Goal: Task Accomplishment & Management: Use online tool/utility

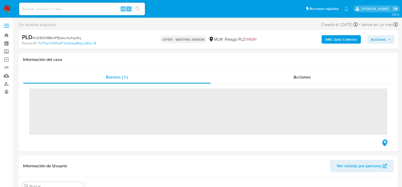
scroll to position [247, 0]
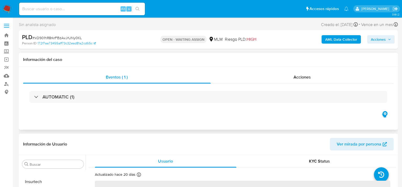
select select "10"
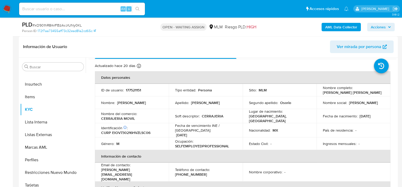
scroll to position [0, 0]
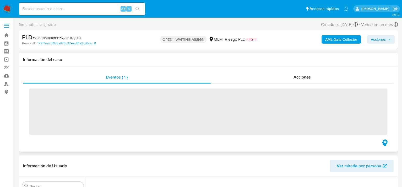
scroll to position [247, 0]
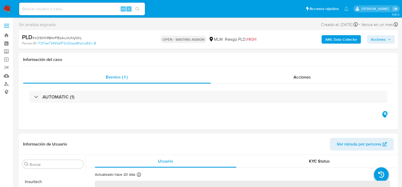
select select "10"
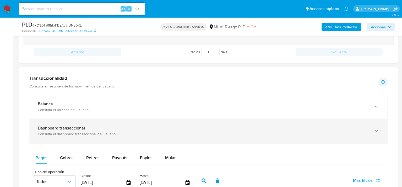
scroll to position [315, 0]
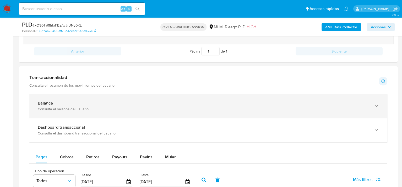
click at [69, 109] on div "Consulta el balance del usuario" at bounding box center [203, 109] width 331 height 5
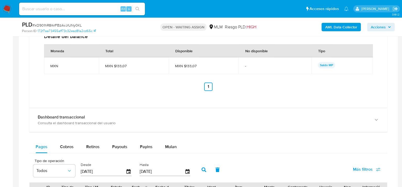
scroll to position [367, 0]
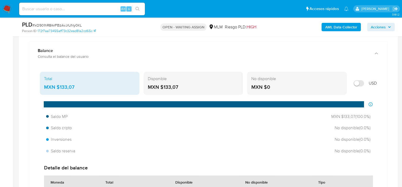
click at [53, 79] on div "Total" at bounding box center [89, 79] width 91 height 6
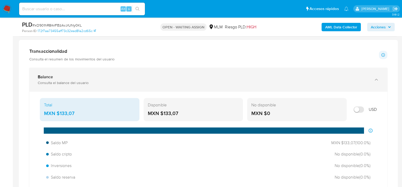
click at [62, 77] on div "Balance" at bounding box center [203, 76] width 331 height 5
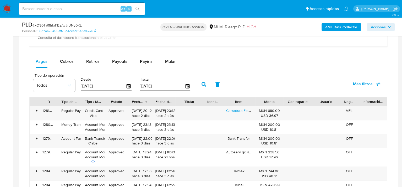
scroll to position [393, 0]
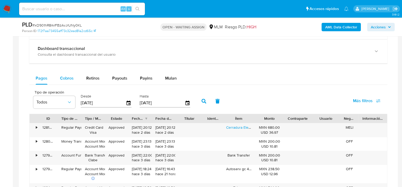
click at [64, 73] on div "Cobros" at bounding box center [67, 78] width 14 height 13
select select "10"
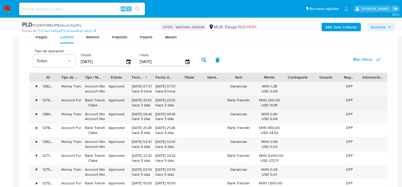
scroll to position [446, 0]
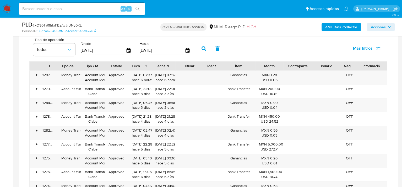
click at [270, 66] on div "Monto" at bounding box center [269, 65] width 21 height 5
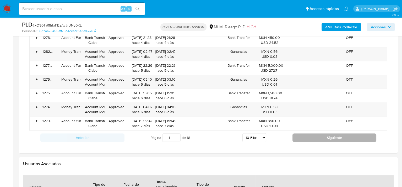
click at [310, 135] on button "Siguiente" at bounding box center [335, 137] width 84 height 8
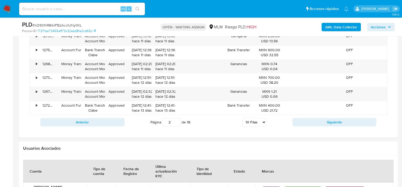
scroll to position [555, 0]
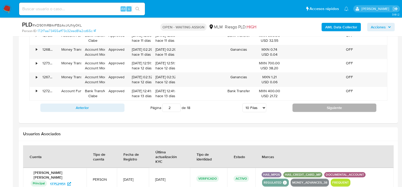
click at [313, 105] on button "Siguiente" at bounding box center [335, 107] width 84 height 8
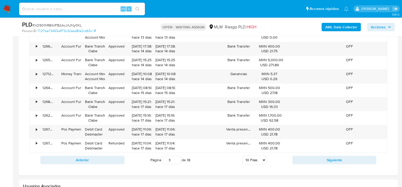
scroll to position [502, 0]
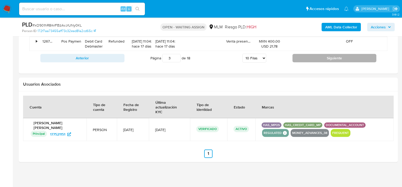
click at [312, 58] on button "Siguiente" at bounding box center [335, 58] width 84 height 8
type input "4"
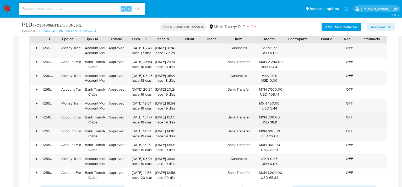
scroll to position [394, 0]
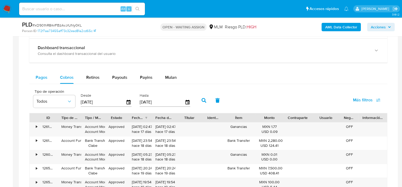
click at [43, 77] on span "Pagos" at bounding box center [42, 77] width 12 height 6
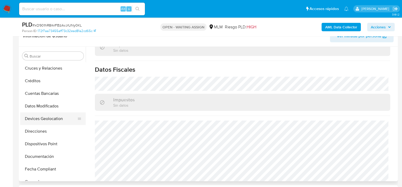
scroll to position [63, 0]
click at [51, 142] on button "Dispositivos Point" at bounding box center [50, 143] width 61 height 13
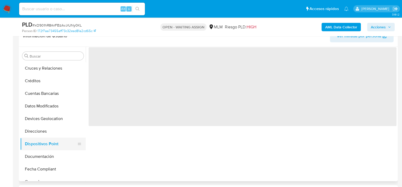
scroll to position [0, 0]
click at [47, 154] on button "Documentación" at bounding box center [50, 156] width 61 height 13
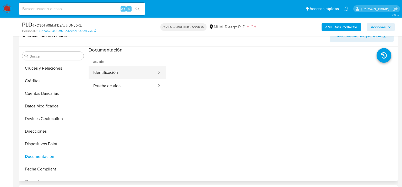
click at [126, 72] on button "Identificación" at bounding box center [123, 72] width 69 height 13
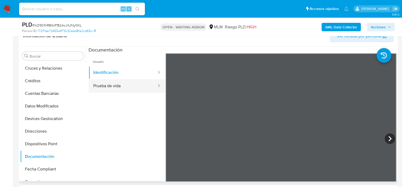
click at [142, 88] on button "Prueba de vida" at bounding box center [123, 85] width 69 height 13
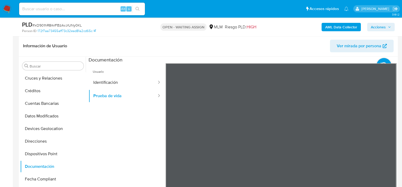
scroll to position [63, 0]
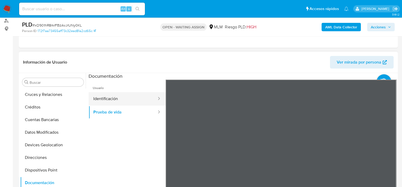
click at [127, 100] on button "Identificación" at bounding box center [123, 98] width 69 height 13
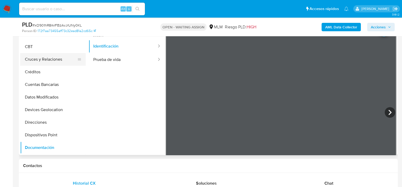
scroll to position [52, 0]
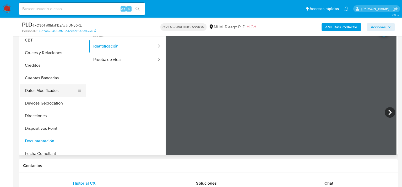
click at [47, 87] on button "Datos Modificados" at bounding box center [50, 90] width 61 height 13
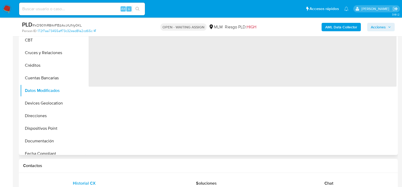
scroll to position [89, 0]
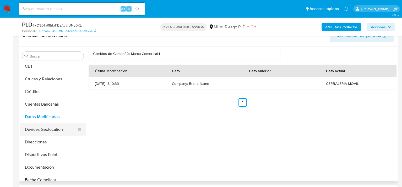
click at [57, 127] on button "Devices Geolocation" at bounding box center [50, 129] width 61 height 13
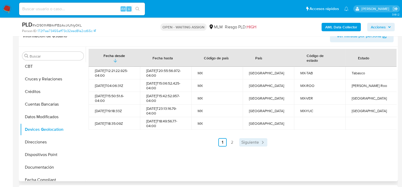
click at [257, 143] on span "Siguiente" at bounding box center [251, 142] width 18 height 4
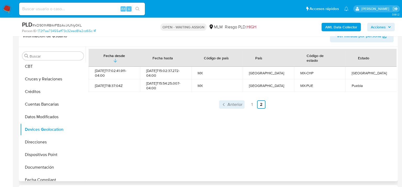
click at [226, 105] on link "Anterior" at bounding box center [231, 104] width 25 height 8
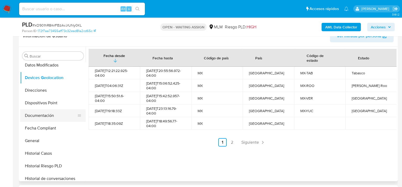
scroll to position [105, 0]
click at [45, 90] on button "Direcciones" at bounding box center [50, 89] width 61 height 13
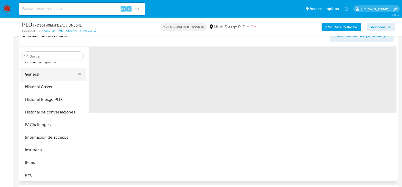
scroll to position [184, 0]
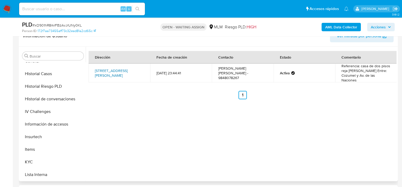
click at [126, 71] on link "Calle Coba 7, Solidaridad / Riviera Maya, Quintana Roo, 77714, Mexico 7" at bounding box center [111, 73] width 33 height 10
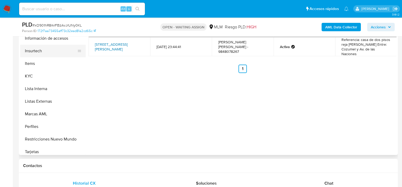
scroll to position [247, 0]
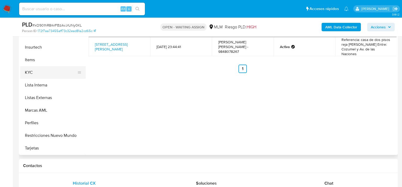
click at [38, 75] on button "KYC" at bounding box center [50, 72] width 61 height 13
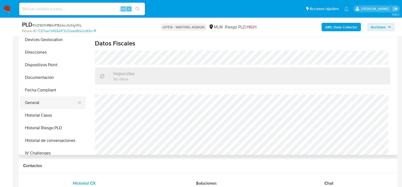
scroll to position [116, 0]
click at [48, 77] on button "Documentación" at bounding box center [50, 77] width 61 height 13
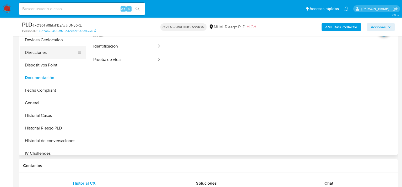
click at [44, 55] on button "Direcciones" at bounding box center [50, 52] width 61 height 13
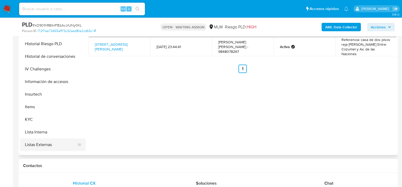
scroll to position [247, 0]
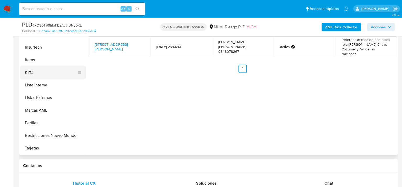
click at [39, 72] on button "KYC" at bounding box center [50, 72] width 61 height 13
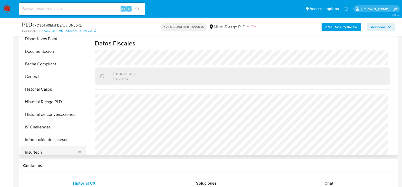
scroll to position [63, 0]
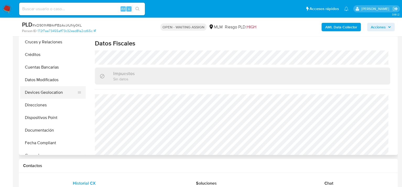
click at [45, 95] on button "Devices Geolocation" at bounding box center [50, 92] width 61 height 13
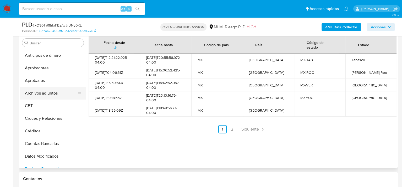
scroll to position [89, 0]
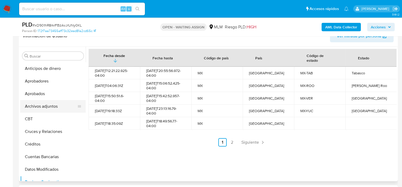
click at [47, 103] on button "Archivos adjuntos" at bounding box center [50, 106] width 61 height 13
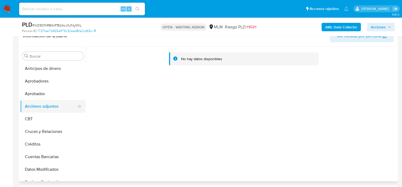
scroll to position [52, 0]
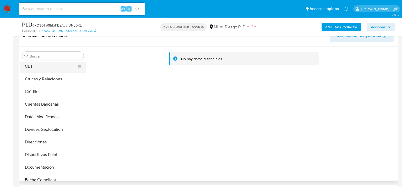
click at [44, 67] on button "CBT" at bounding box center [50, 66] width 61 height 13
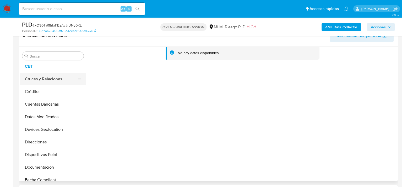
click at [48, 77] on button "Cruces y Relaciones" at bounding box center [50, 79] width 61 height 13
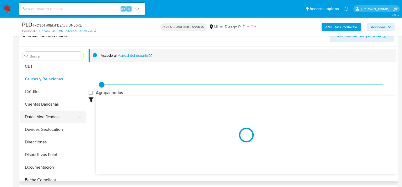
click at [49, 116] on button "Datos Modificados" at bounding box center [50, 116] width 61 height 13
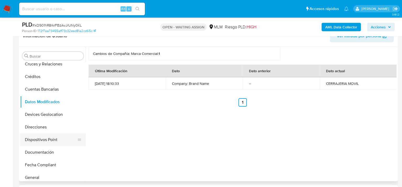
scroll to position [79, 0]
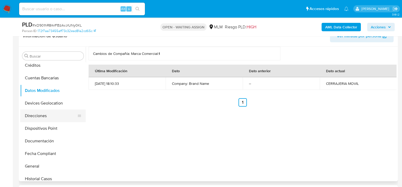
click at [51, 116] on button "Direcciones" at bounding box center [50, 115] width 61 height 13
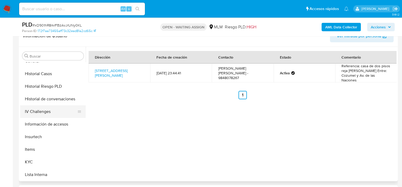
scroll to position [236, 0]
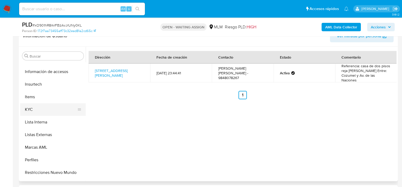
click at [37, 113] on button "KYC" at bounding box center [50, 109] width 61 height 13
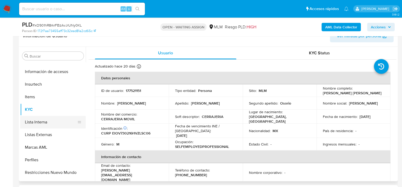
click at [50, 123] on button "Lista Interna" at bounding box center [50, 122] width 61 height 13
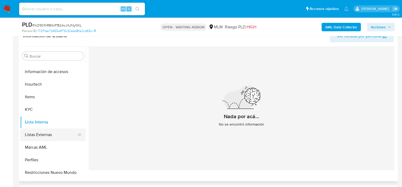
click at [36, 131] on button "Listas Externas" at bounding box center [50, 134] width 61 height 13
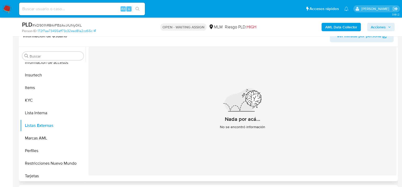
scroll to position [247, 0]
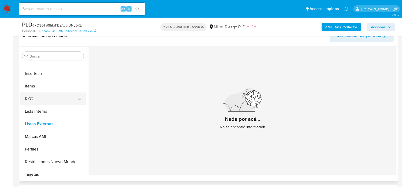
click at [38, 98] on button "KYC" at bounding box center [50, 98] width 61 height 13
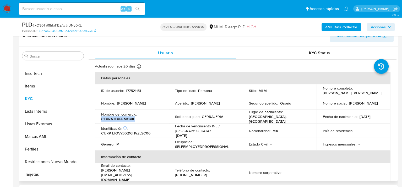
drag, startPoint x: 108, startPoint y: 117, endPoint x: 136, endPoint y: 118, distance: 28.9
click at [136, 118] on div "Nombre del comercio : CERRAJERIA MOVIL" at bounding box center [131, 116] width 61 height 9
copy p "CERRAJERIA MOVIL"
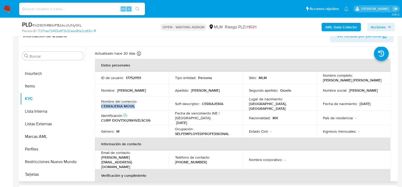
scroll to position [26, 0]
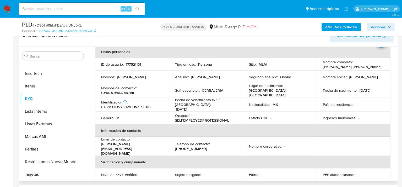
click at [182, 146] on p "(984) 8078267" at bounding box center [191, 148] width 32 height 5
click at [199, 143] on div "Teléfono de contacto : (984) 8078267" at bounding box center [205, 145] width 61 height 9
drag, startPoint x: 199, startPoint y: 143, endPoint x: 174, endPoint y: 144, distance: 24.7
click at [174, 144] on td "Teléfono de contacto : (984) 8078267" at bounding box center [206, 146] width 74 height 19
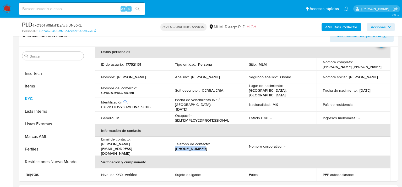
copy p "(984) 8078267"
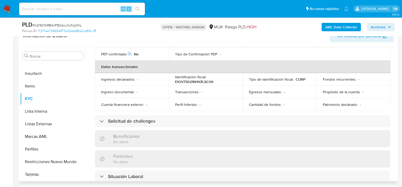
scroll to position [157, 0]
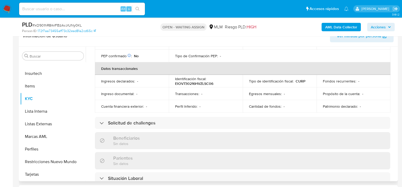
click at [193, 81] on p "EIOV730216HVZLSC06" at bounding box center [194, 83] width 38 height 5
copy p "EIOV730216HVZLSC06"
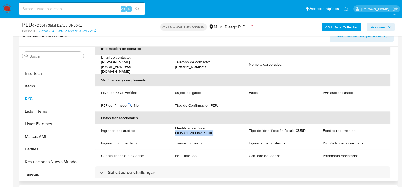
scroll to position [79, 0]
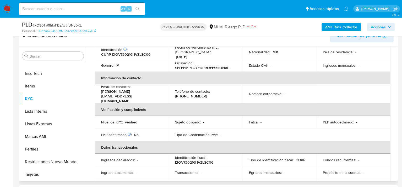
click at [120, 92] on p "eliaskey@hotmail.com" at bounding box center [130, 96] width 59 height 14
click at [107, 94] on p "eliaskey@hotmail.com" at bounding box center [130, 96] width 59 height 14
drag, startPoint x: 137, startPoint y: 91, endPoint x: 102, endPoint y: 91, distance: 35.2
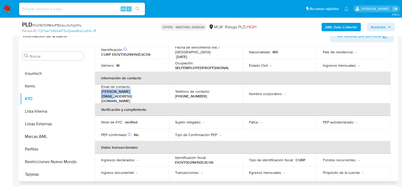
click at [102, 91] on p "eliaskey@hotmail.com" at bounding box center [130, 96] width 59 height 14
copy p "eliaskey@hotmail.com"
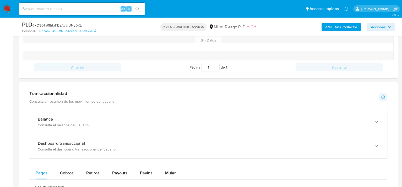
scroll to position [299, 0]
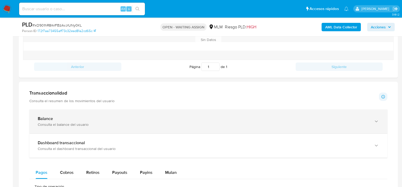
click at [82, 127] on div "Balance Consulta el balance del usuario" at bounding box center [208, 121] width 358 height 24
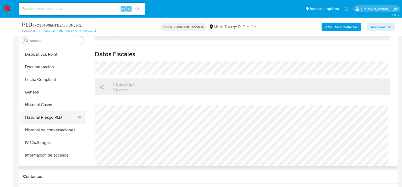
scroll to position [116, 0]
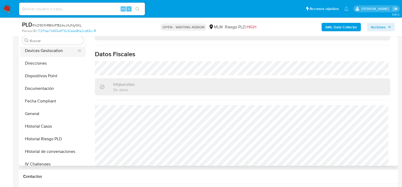
click at [50, 50] on button "Devices Geolocation" at bounding box center [50, 50] width 61 height 13
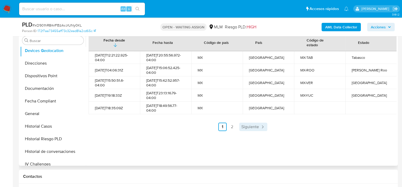
click at [254, 130] on link "Siguiente" at bounding box center [254, 127] width 28 height 8
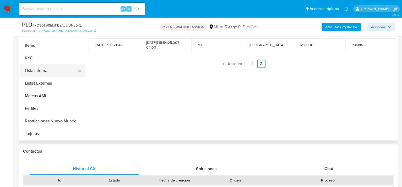
scroll to position [131, 0]
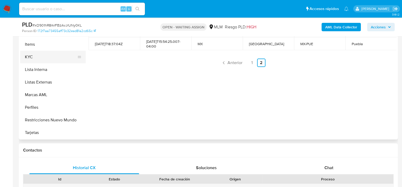
click at [34, 58] on button "KYC" at bounding box center [50, 57] width 61 height 13
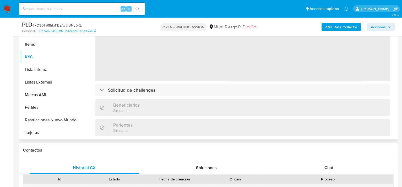
scroll to position [26, 0]
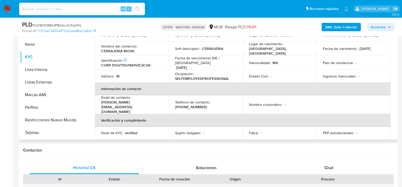
click at [144, 77] on td "Género : M" at bounding box center [132, 76] width 74 height 13
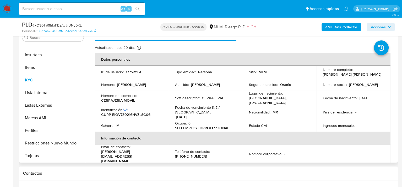
scroll to position [105, 0]
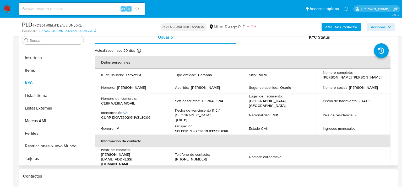
click at [260, 128] on p "Estado Civil :" at bounding box center [258, 128] width 19 height 5
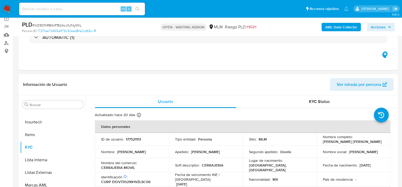
scroll to position [0, 0]
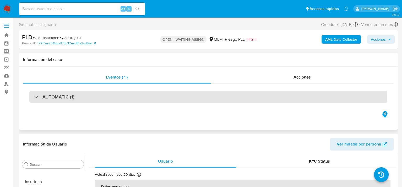
click at [327, 97] on div "AUTOMATIC (1)" at bounding box center [208, 97] width 358 height 12
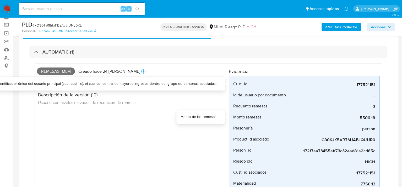
scroll to position [52, 0]
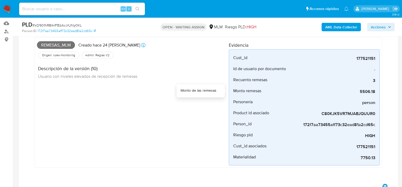
drag, startPoint x: 359, startPoint y: 91, endPoint x: 381, endPoint y: 92, distance: 21.8
click at [381, 92] on div "Remesas_mlm Creado hace 24 días Creado: 12/09/2025 03:12:32 Origen: rules-monit…" at bounding box center [209, 102] width 348 height 131
click at [361, 102] on span "person" at bounding box center [336, 102] width 79 height 5
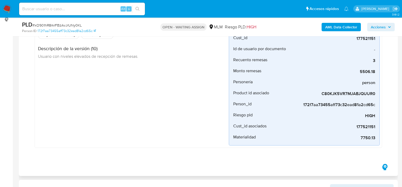
scroll to position [79, 0]
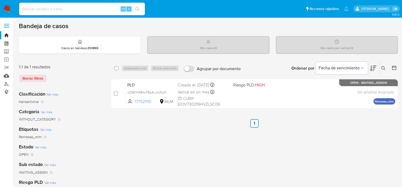
click at [4, 76] on link "Mulan" at bounding box center [31, 76] width 62 height 8
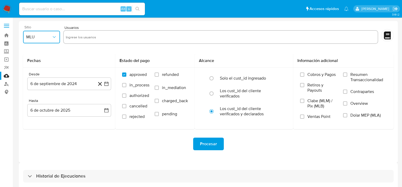
click at [52, 39] on icon "button" at bounding box center [54, 36] width 5 height 5
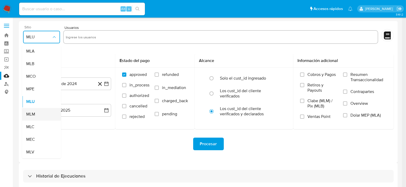
click at [32, 115] on span "MLM" at bounding box center [30, 113] width 9 height 5
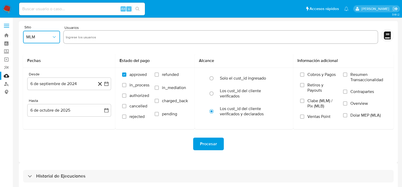
click at [88, 39] on input "text" at bounding box center [221, 37] width 310 height 8
type input "177521151"
click at [57, 41] on button "MLM" at bounding box center [41, 37] width 37 height 13
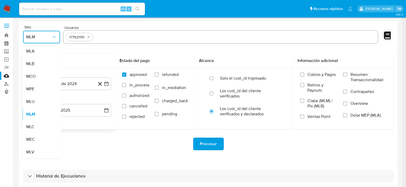
click at [107, 65] on div "Fechas" at bounding box center [69, 61] width 92 height 14
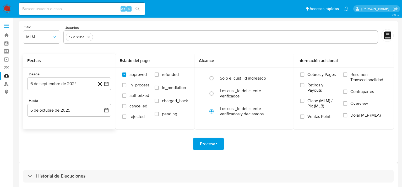
click at [101, 83] on icon at bounding box center [100, 84] width 4 height 4
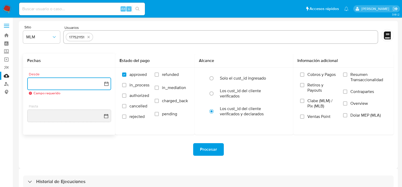
click at [108, 83] on icon "button" at bounding box center [106, 84] width 4 height 4
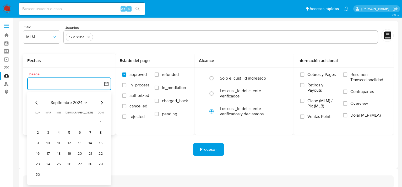
click at [84, 104] on icon "Seleccionar mes y año" at bounding box center [86, 102] width 4 height 4
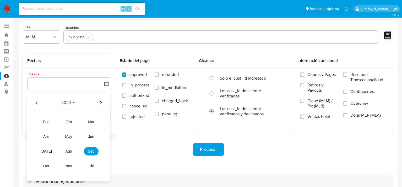
click at [98, 105] on icon "Año siguiente" at bounding box center [101, 102] width 6 height 6
click at [91, 153] on span "sep" at bounding box center [91, 151] width 7 height 4
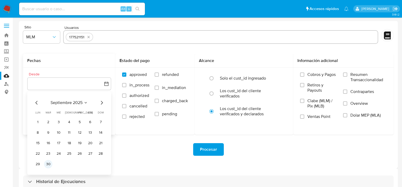
click at [49, 162] on button "30" at bounding box center [48, 164] width 8 height 8
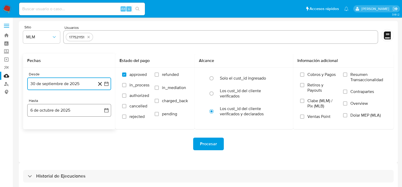
click at [99, 109] on button "6 de octubre de 2025" at bounding box center [69, 110] width 84 height 13
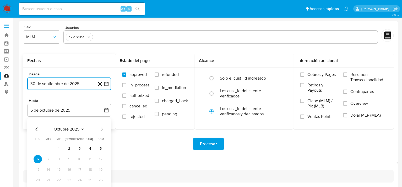
click at [34, 128] on icon "Mes anterior" at bounding box center [37, 129] width 6 height 6
click at [35, 129] on icon "Mes anterior" at bounding box center [37, 129] width 6 height 6
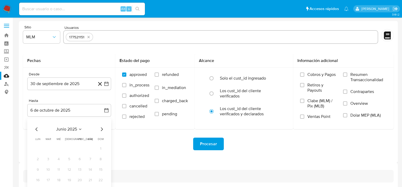
click at [135, 148] on div "Procesar" at bounding box center [208, 143] width 371 height 13
click at [98, 82] on icon at bounding box center [100, 84] width 7 height 7
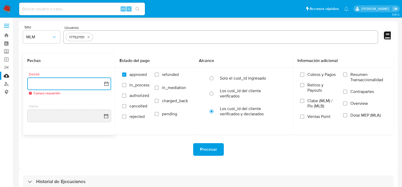
click at [108, 84] on icon "button" at bounding box center [106, 83] width 5 height 5
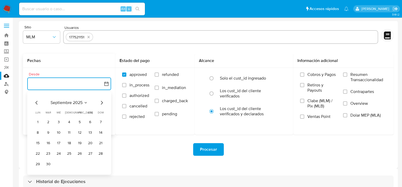
click at [34, 102] on icon "Mes anterior" at bounding box center [37, 102] width 6 height 6
click at [35, 102] on icon "Mes anterior" at bounding box center [37, 102] width 6 height 6
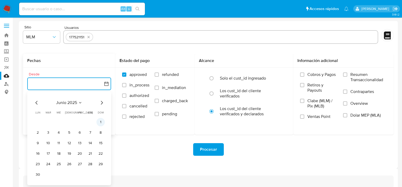
click at [99, 121] on button "1" at bounding box center [101, 122] width 8 height 8
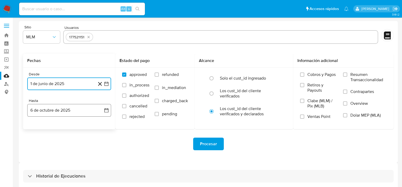
click at [105, 112] on icon "button" at bounding box center [106, 110] width 4 height 4
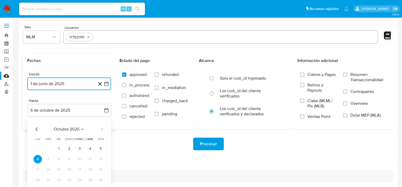
click at [39, 127] on icon "Mes anterior" at bounding box center [37, 129] width 6 height 6
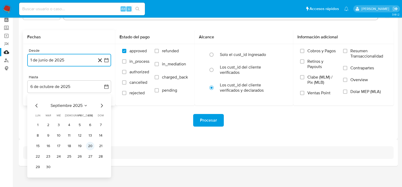
scroll to position [25, 0]
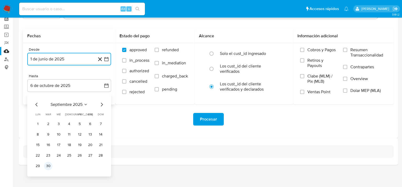
click at [46, 166] on button "30" at bounding box center [48, 166] width 8 height 8
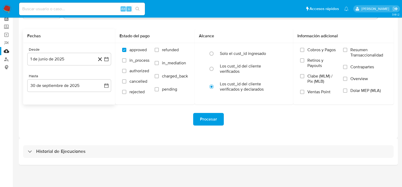
click at [132, 134] on div "Sitio MLM Usuarios 177521151 Fechas Desde 1 de junio de 2025 1-06-2025 Hasta 30…" at bounding box center [208, 67] width 379 height 142
click at [216, 120] on span "Procesar" at bounding box center [208, 119] width 17 height 12
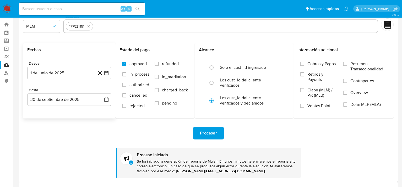
scroll to position [0, 0]
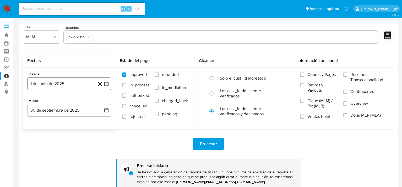
click at [108, 87] on button "1 de junio de 2025" at bounding box center [69, 83] width 84 height 13
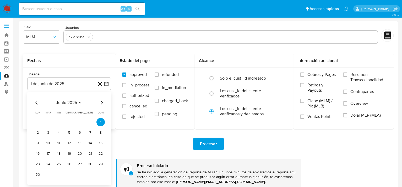
click at [37, 103] on icon "Mes anterior" at bounding box center [37, 102] width 6 height 6
click at [71, 121] on button "1" at bounding box center [69, 122] width 8 height 8
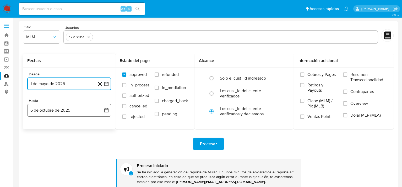
click at [103, 110] on button "6 de octubre de 2025" at bounding box center [69, 110] width 84 height 13
click at [37, 130] on icon "Mes anterior" at bounding box center [37, 129] width 6 height 6
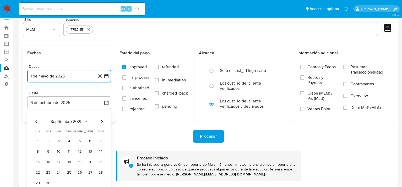
scroll to position [52, 0]
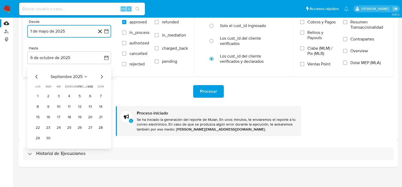
click at [36, 75] on icon "Mes anterior" at bounding box center [37, 76] width 6 height 6
click at [98, 137] on button "31" at bounding box center [101, 138] width 8 height 8
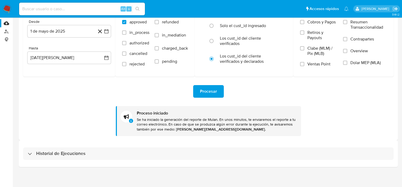
click at [133, 95] on div "Procesar" at bounding box center [208, 91] width 371 height 13
click at [206, 94] on span "Procesar" at bounding box center [208, 92] width 17 height 12
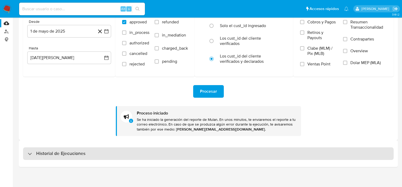
click at [61, 153] on h3 "Historial de Ejecuciones" at bounding box center [60, 153] width 49 height 6
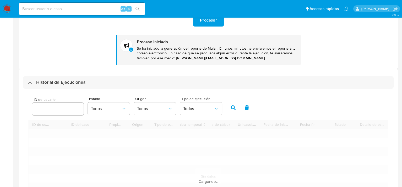
scroll to position [197, 0]
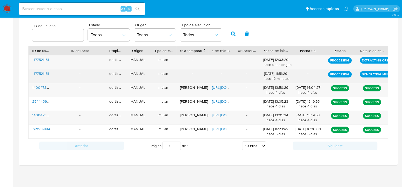
click at [160, 75] on div "mulan" at bounding box center [164, 76] width 26 height 14
drag, startPoint x: 160, startPoint y: 75, endPoint x: 144, endPoint y: 78, distance: 16.2
click at [144, 78] on div "MANUAL" at bounding box center [138, 76] width 26 height 14
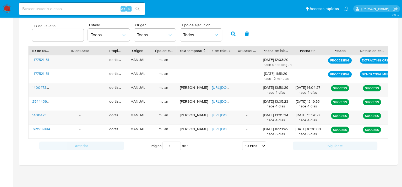
click at [261, 145] on select "5 Filas 10 Filas 20 Filas 25 Filas 50 Filas 100 Filas" at bounding box center [254, 145] width 24 height 9
click at [243, 141] on select "5 Filas 10 Filas 20 Filas 25 Filas 50 Filas 100 Filas" at bounding box center [254, 145] width 24 height 9
click at [266, 145] on div "Página 1 de 1 5 Filas 10 Filas 20 Filas 25 Filas 50 Filas 100 Filas" at bounding box center [208, 145] width 169 height 10
click at [260, 152] on div "Anterior Página 1 de 1 5 Filas 10 Filas 20 Filas 25 Filas 50 Filas 100 Filas Si…" at bounding box center [208, 146] width 360 height 14
click at [261, 149] on select "5 Filas 10 Filas 20 Filas 25 Filas 50 Filas 100 Filas" at bounding box center [254, 145] width 24 height 9
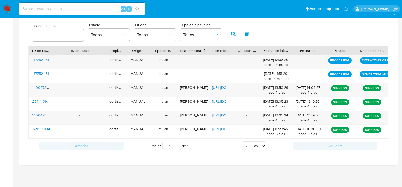
select select "5"
click at [243, 141] on select "5 Filas 10 Filas 20 Filas 25 Filas 50 Filas 100 Filas" at bounding box center [254, 145] width 24 height 9
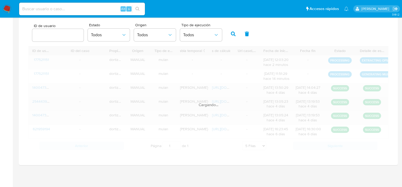
scroll to position [184, 0]
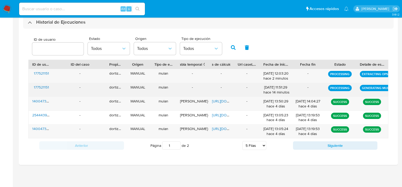
click at [186, 96] on div "-" at bounding box center [193, 90] width 32 height 14
drag, startPoint x: 213, startPoint y: 87, endPoint x: 253, endPoint y: 91, distance: 40.6
click at [253, 91] on div "177521151 - dortizcastro MANUAL mulan - - - 06/10/2025 11:51:29 hace 14 minutos…" at bounding box center [209, 90] width 360 height 14
click at [326, 94] on div "PROCESSING" at bounding box center [340, 90] width 32 height 14
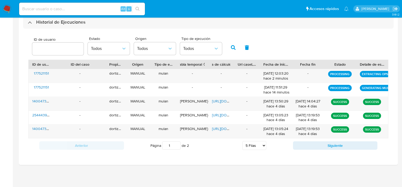
click at [233, 47] on icon "button" at bounding box center [233, 47] width 5 height 5
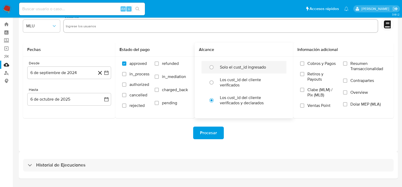
scroll to position [25, 0]
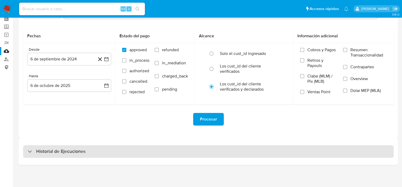
click at [68, 152] on h3 "Historial de Ejecuciones" at bounding box center [60, 151] width 49 height 6
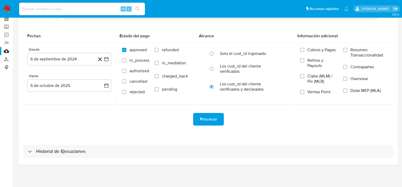
select select "10"
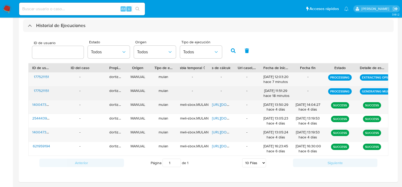
scroll to position [88, 0]
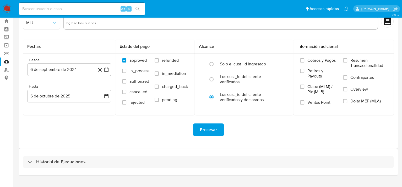
scroll to position [25, 0]
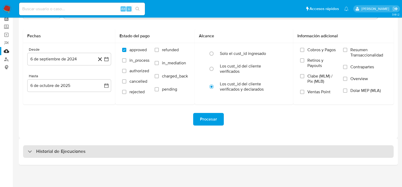
click at [29, 150] on div "Historial de Ejecuciones" at bounding box center [57, 151] width 58 height 6
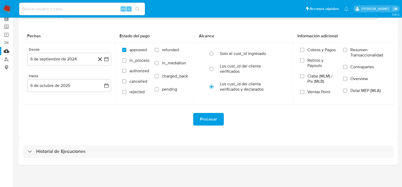
select select "10"
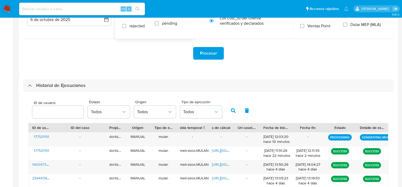
scroll to position [88, 0]
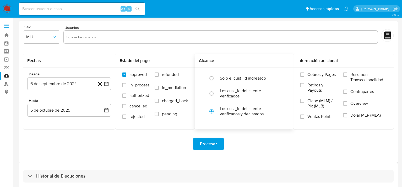
scroll to position [25, 0]
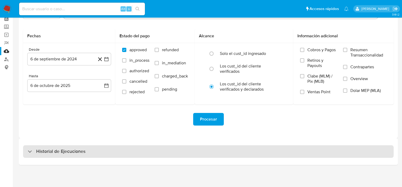
click at [71, 146] on div "Historial de Ejecuciones" at bounding box center [208, 151] width 371 height 13
select select "10"
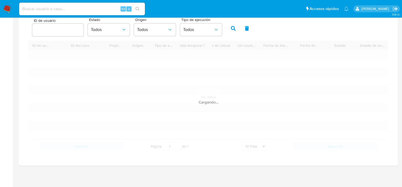
scroll to position [167, 0]
